Goal: Complete application form

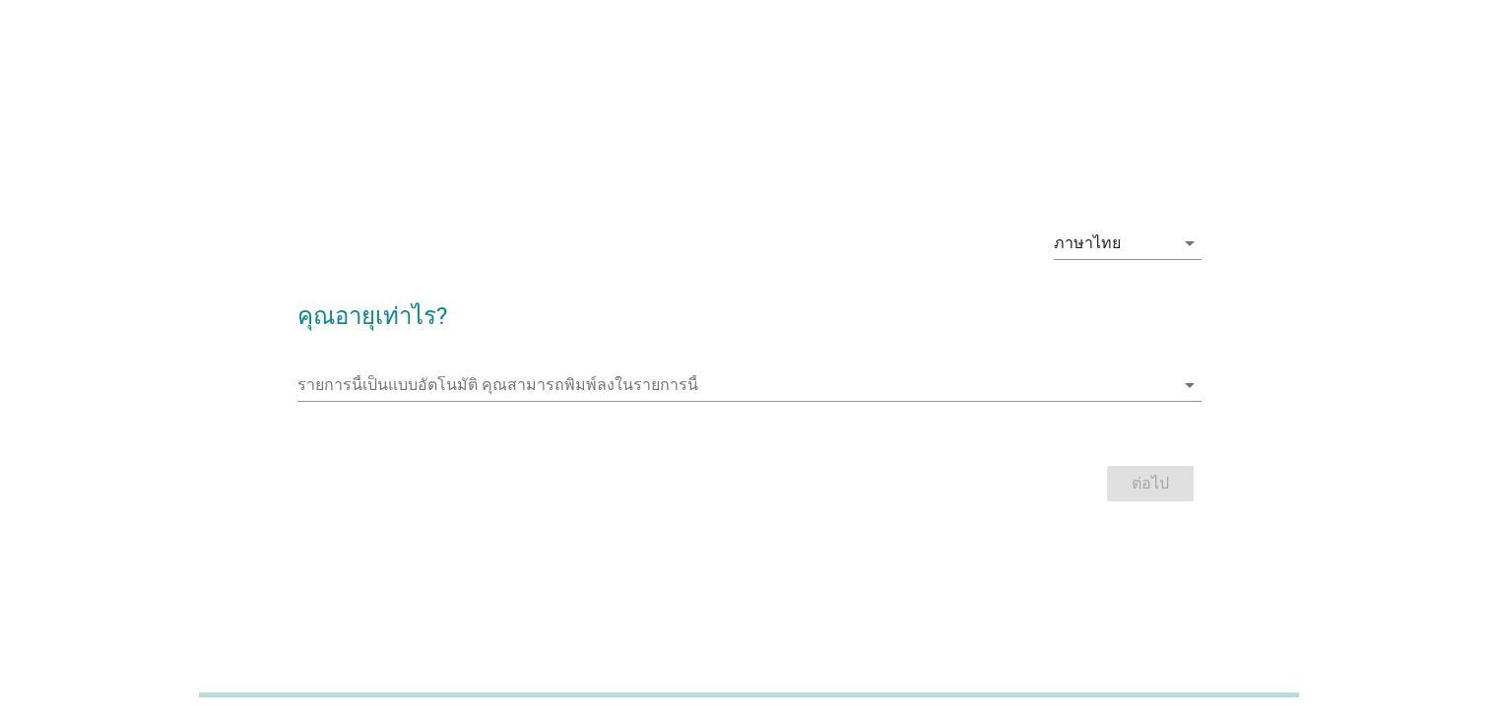
click at [679, 406] on div "รายการนี้เป็นแบบอัตโนมัติ [PERSON_NAME]พิมพ์ลงในรายการนี้ arrow_drop_down" at bounding box center [749, 394] width 904 height 51
click at [681, 398] on div "รายการนี้เป็นแบบอัตโนมัติ [PERSON_NAME]พิมพ์ลงในรายการนี้ arrow_drop_down" at bounding box center [749, 385] width 904 height 32
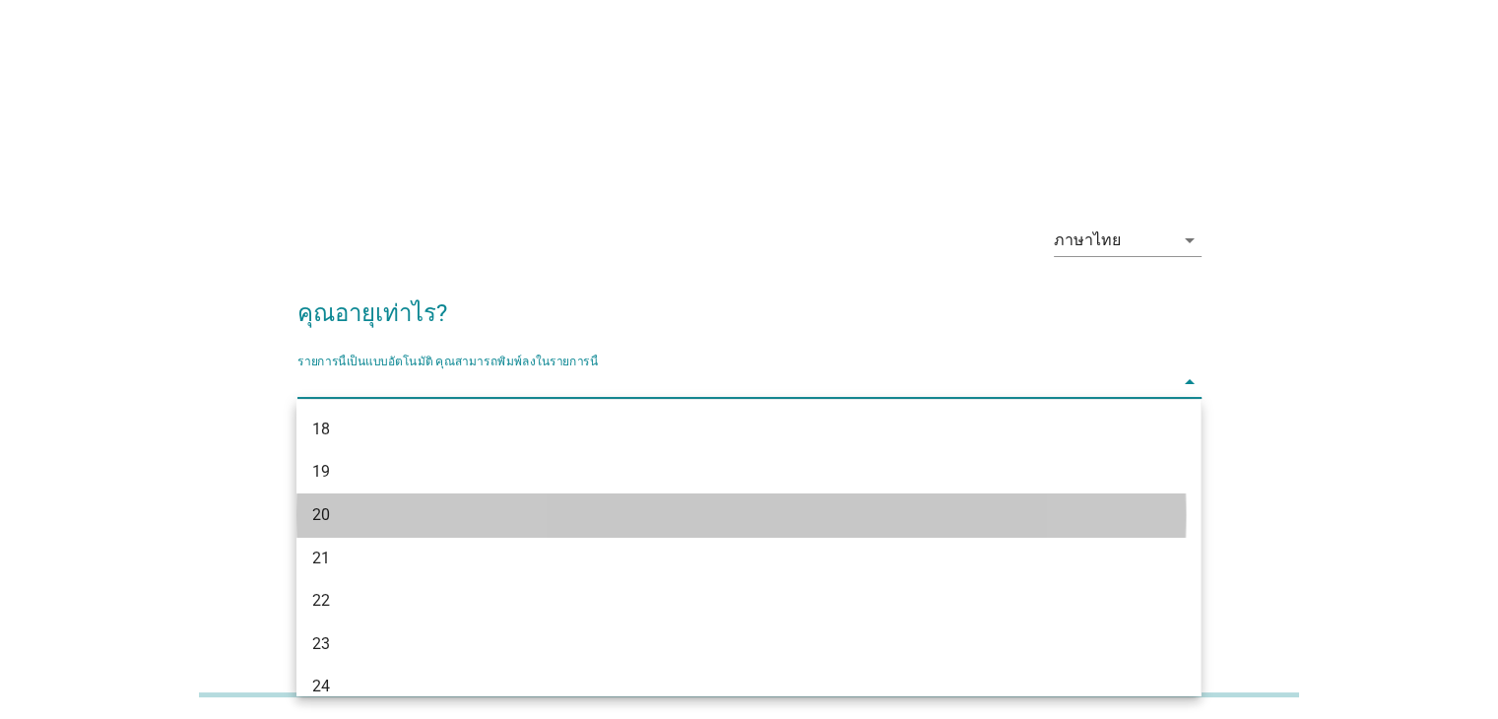
drag, startPoint x: 349, startPoint y: 498, endPoint x: 382, endPoint y: 502, distance: 33.7
click at [349, 501] on div "20" at bounding box center [749, 515] width 904 height 43
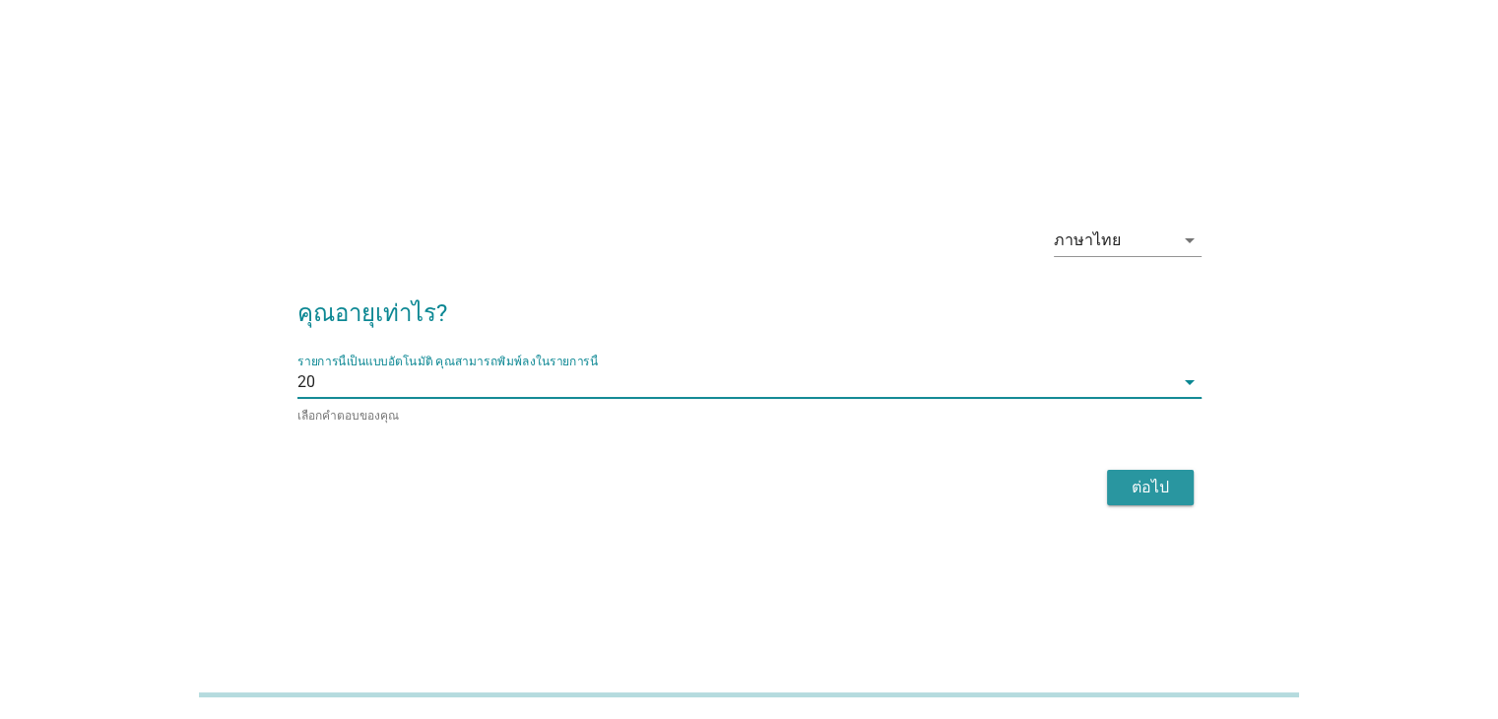
click at [1162, 494] on div "ต่อไป" at bounding box center [1150, 488] width 55 height 24
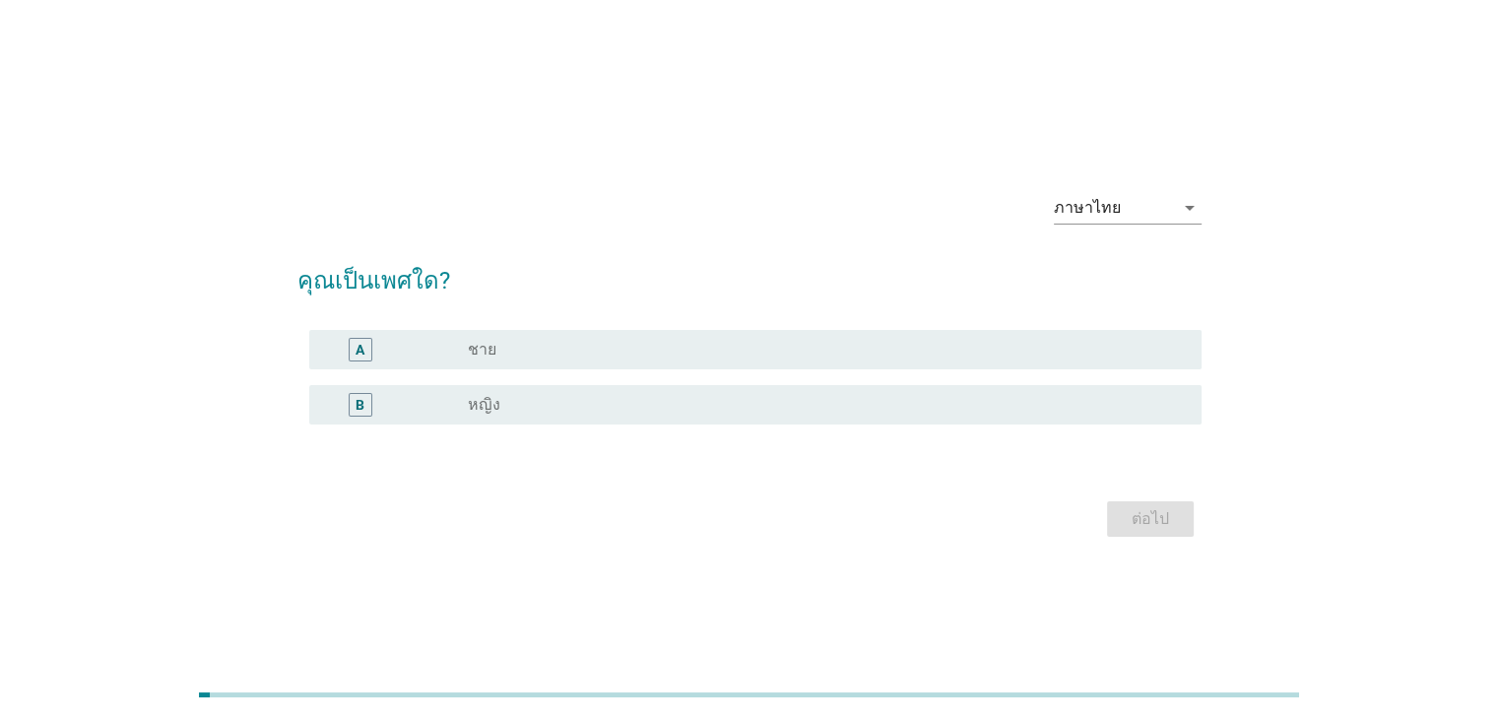
click at [531, 391] on div "B radio_button_unchecked หญิง" at bounding box center [755, 404] width 892 height 39
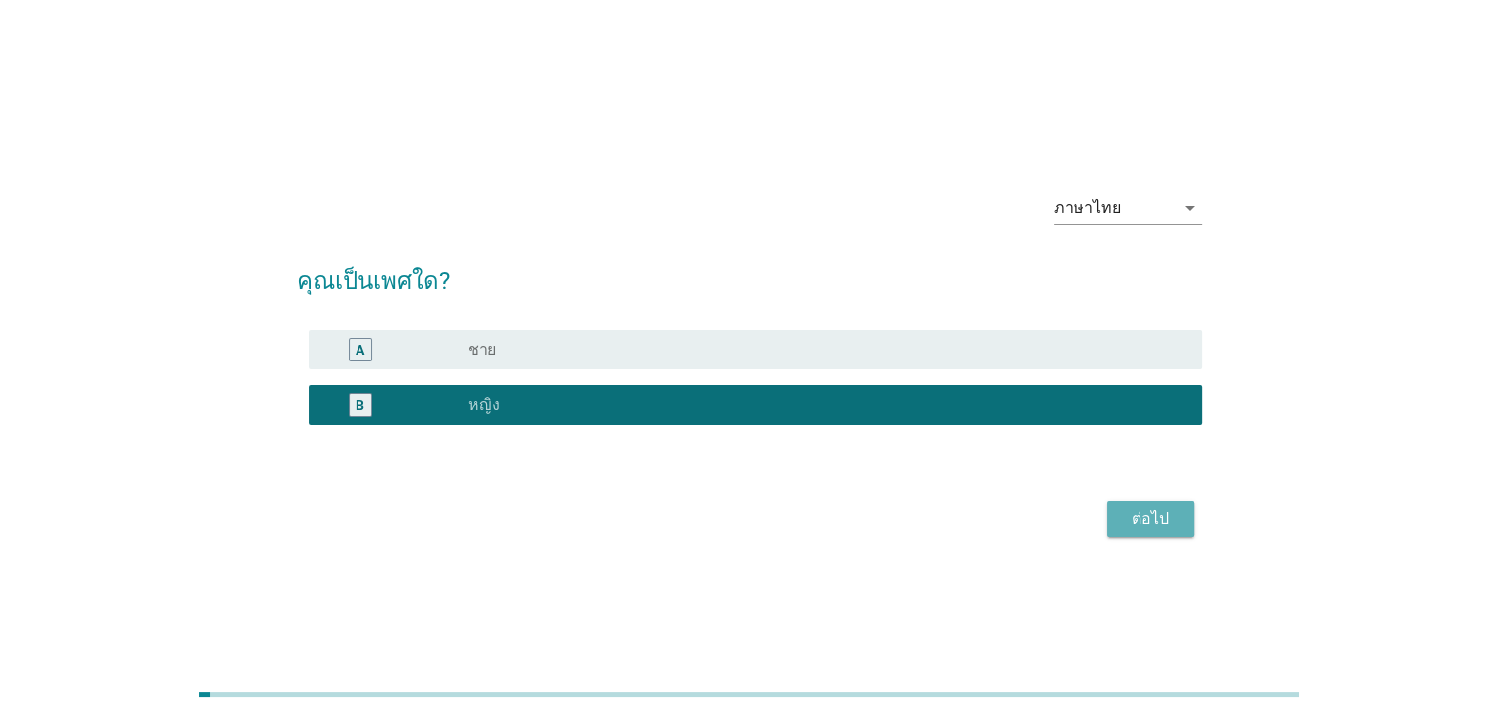
click at [1163, 528] on div "ต่อไป" at bounding box center [1150, 519] width 55 height 24
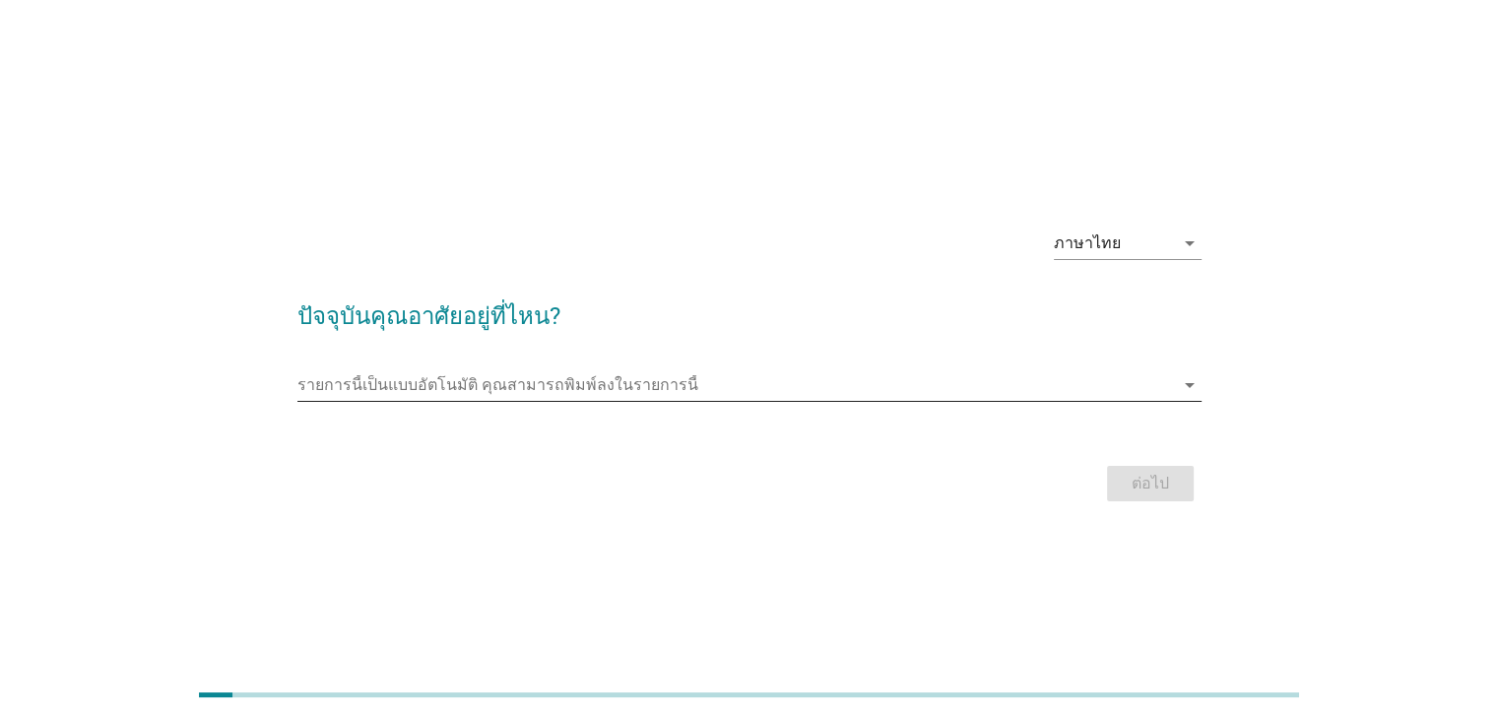
click at [394, 378] on input "รายการนี้เป็นแบบอัตโนมัติ คุณสามารถพิมพ์ลงในรายการนี้" at bounding box center [735, 385] width 877 height 32
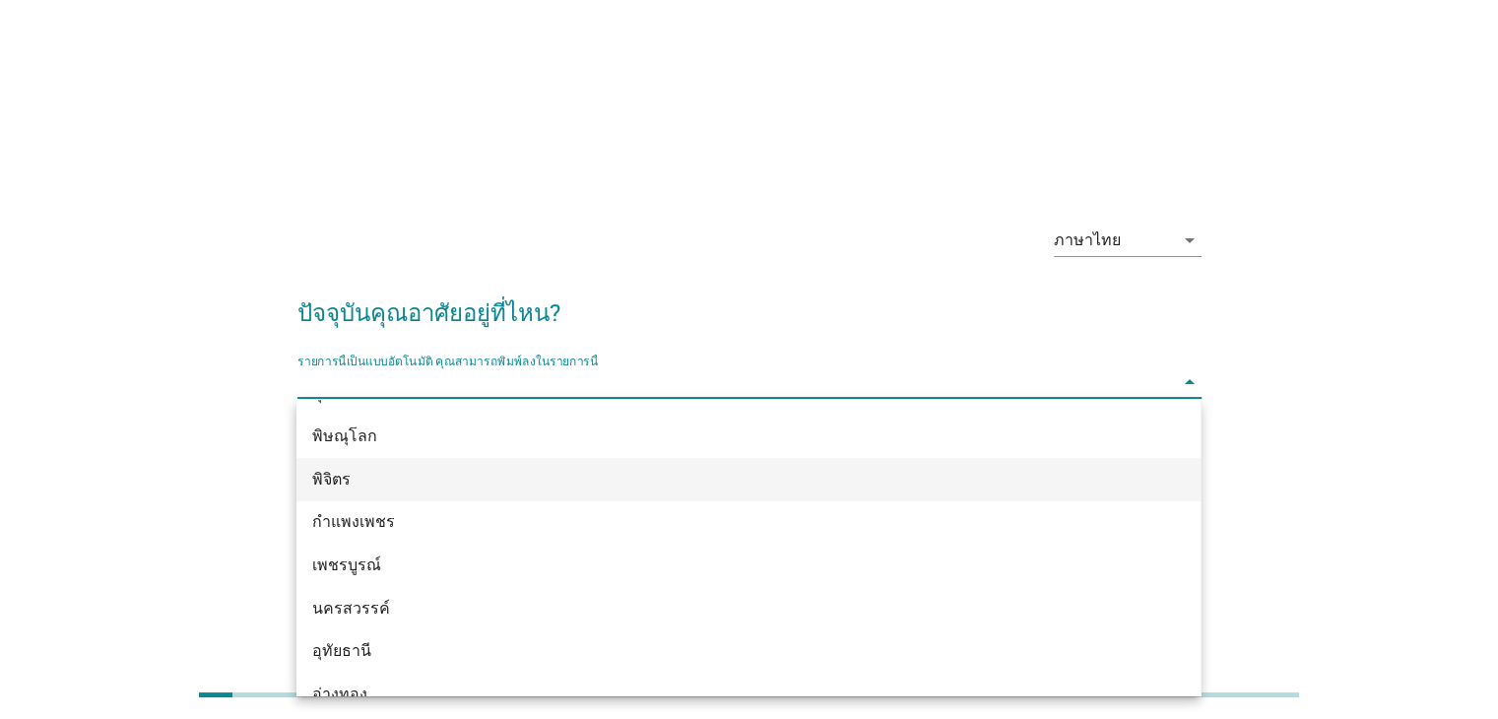
scroll to position [1254, 0]
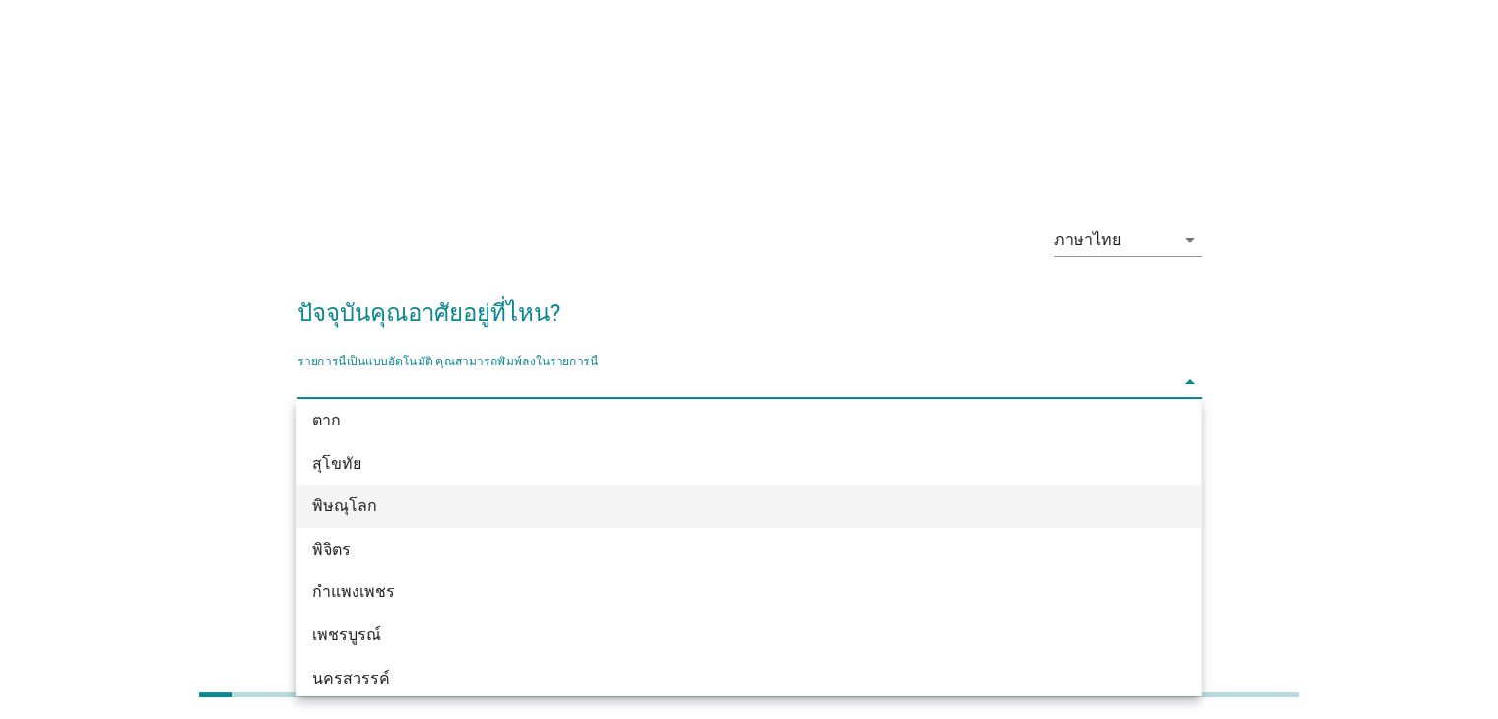
click at [386, 515] on div "พิษณุโลก" at bounding box center [712, 507] width 800 height 24
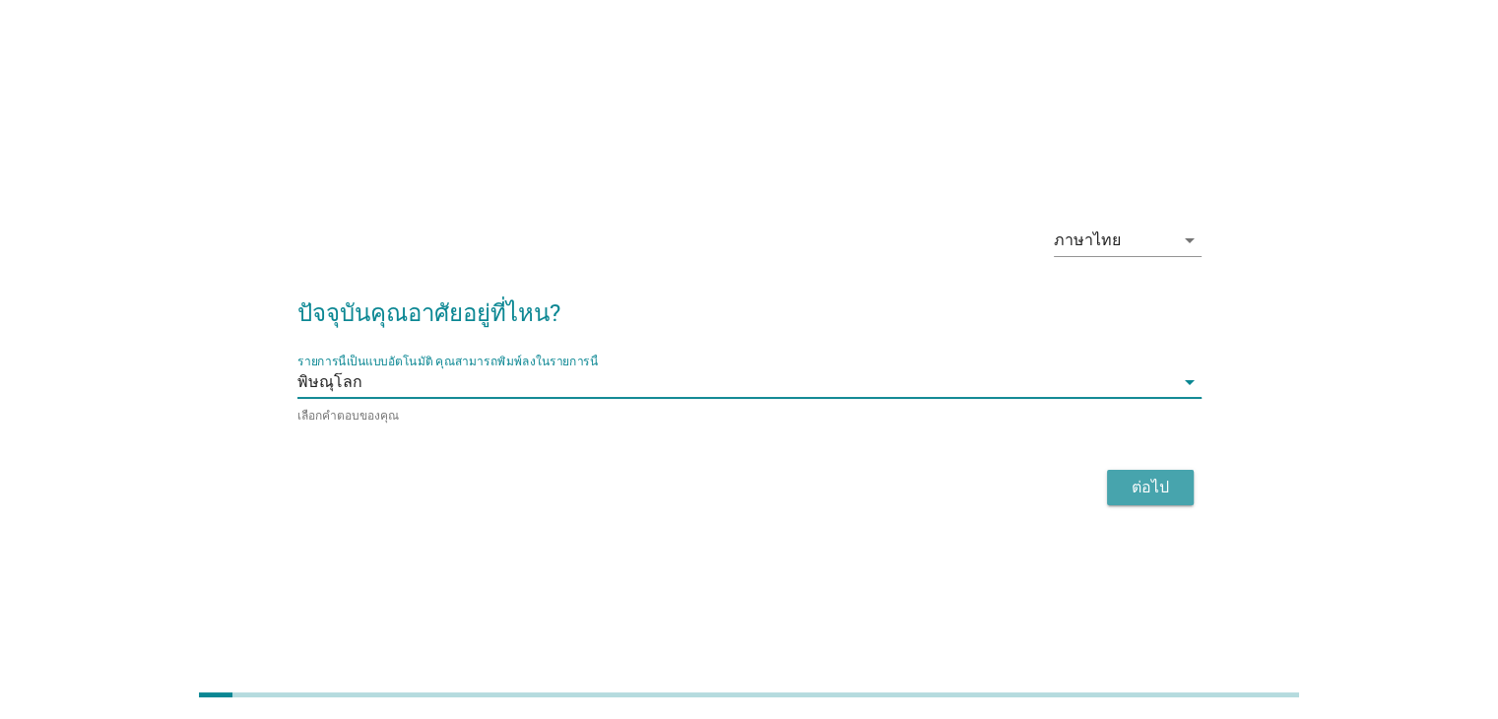
click at [1181, 487] on button "ต่อไป" at bounding box center [1150, 487] width 87 height 35
